Goal: Entertainment & Leisure: Browse casually

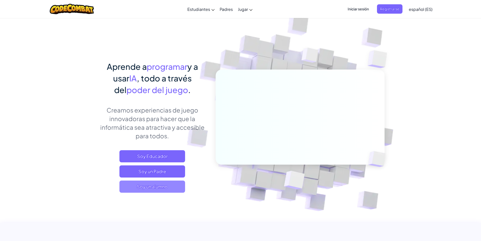
click at [172, 186] on span "Soy un alumno" at bounding box center [152, 186] width 66 height 12
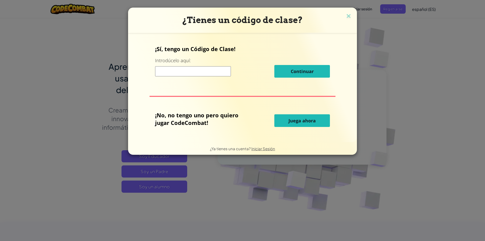
click at [308, 81] on div "¡Sí, tengo un Código de Clase! Introdúcelo aquí: Continuar" at bounding box center [242, 63] width 175 height 36
click at [295, 79] on div "¡Sí, tengo un Código de Clase! Introdúcelo aquí: Continuar" at bounding box center [242, 63] width 175 height 36
click at [286, 123] on button "Juega ahora" at bounding box center [302, 120] width 56 height 13
click at [298, 119] on span "Juega ahora" at bounding box center [302, 120] width 27 height 6
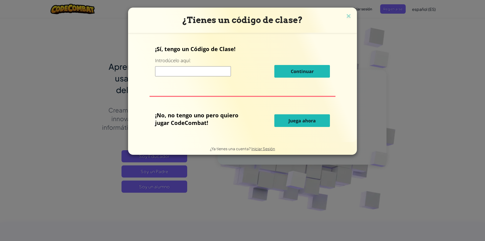
click at [298, 119] on span "Juega ahora" at bounding box center [302, 120] width 27 height 6
drag, startPoint x: 298, startPoint y: 119, endPoint x: 292, endPoint y: 123, distance: 6.9
click at [292, 123] on span "Juega ahora" at bounding box center [302, 120] width 27 height 6
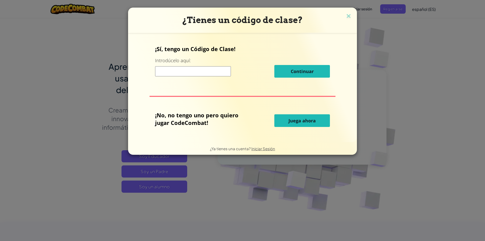
click at [291, 123] on span "Juega ahora" at bounding box center [302, 120] width 27 height 6
click at [290, 124] on button "Juega ahora" at bounding box center [302, 120] width 56 height 13
drag, startPoint x: 290, startPoint y: 124, endPoint x: 294, endPoint y: 122, distance: 3.9
click at [294, 122] on button "Juega ahora" at bounding box center [302, 120] width 56 height 13
click at [294, 122] on span "Juega ahora" at bounding box center [302, 120] width 27 height 6
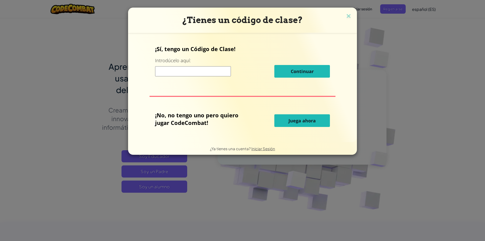
click at [294, 122] on span "Juega ahora" at bounding box center [302, 120] width 27 height 6
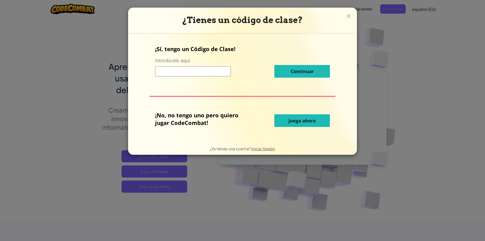
click at [274, 114] on button "Juega ahora" at bounding box center [302, 120] width 56 height 13
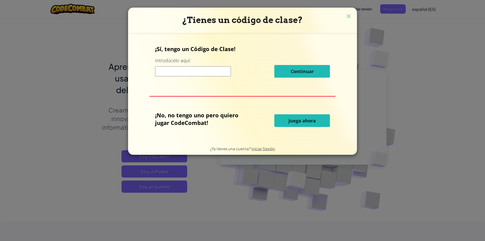
click at [274, 114] on button "Juega ahora" at bounding box center [302, 120] width 56 height 13
